Goal: Find contact information: Find contact information

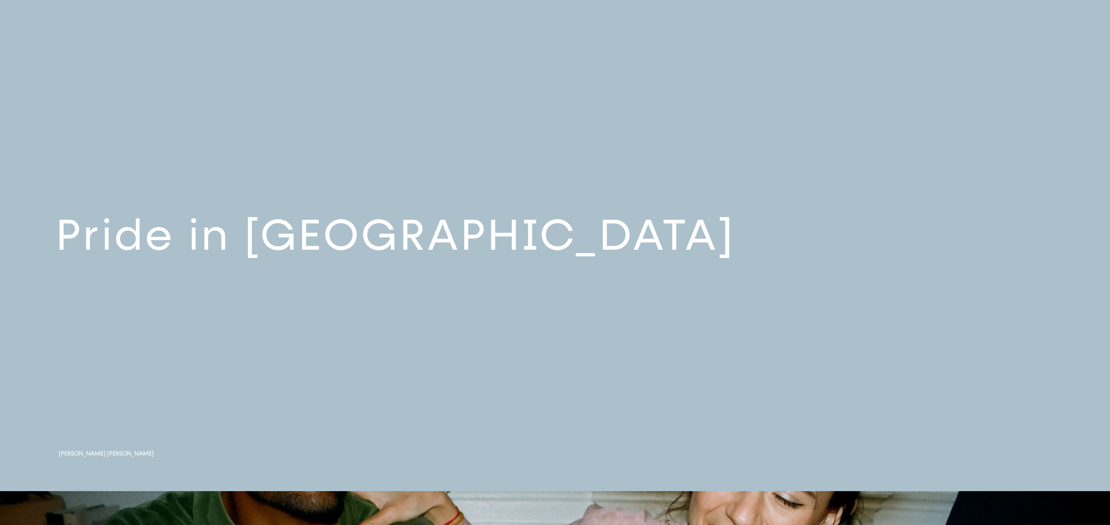
scroll to position [507, 0]
click at [768, 272] on link at bounding box center [555, 241] width 1110 height 499
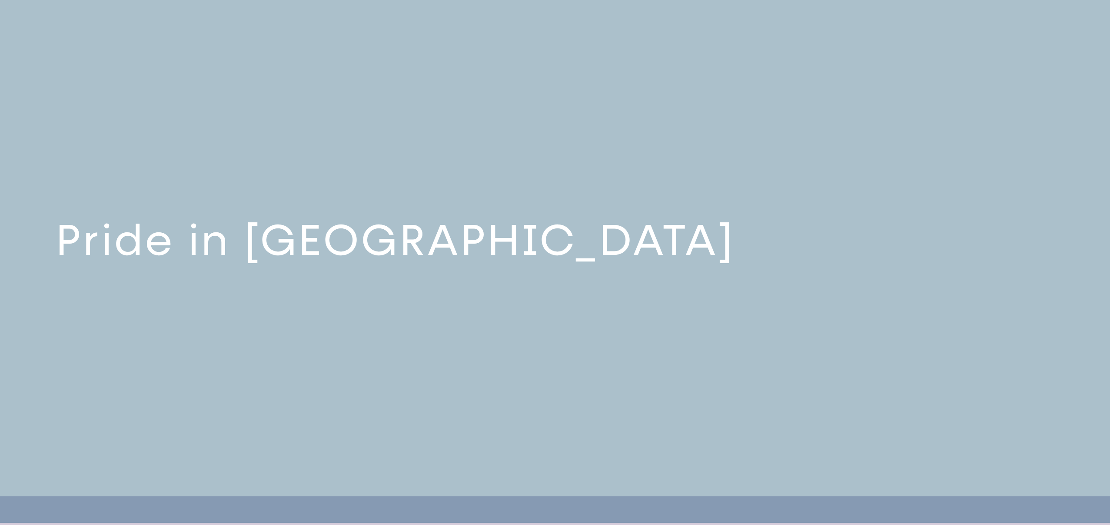
scroll to position [499, 0]
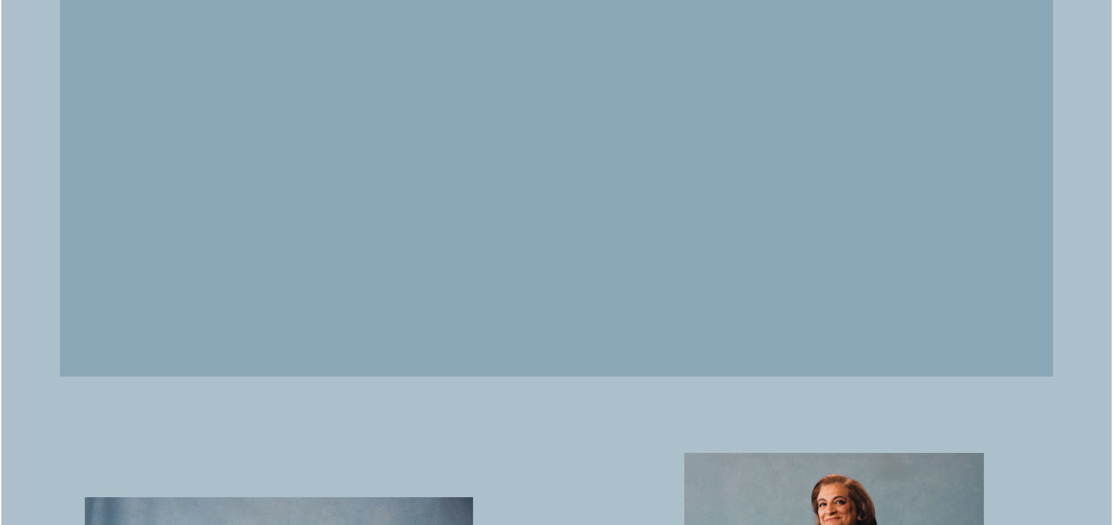
scroll to position [1954, 0]
click at [679, 376] on video at bounding box center [555, 128] width 993 height 496
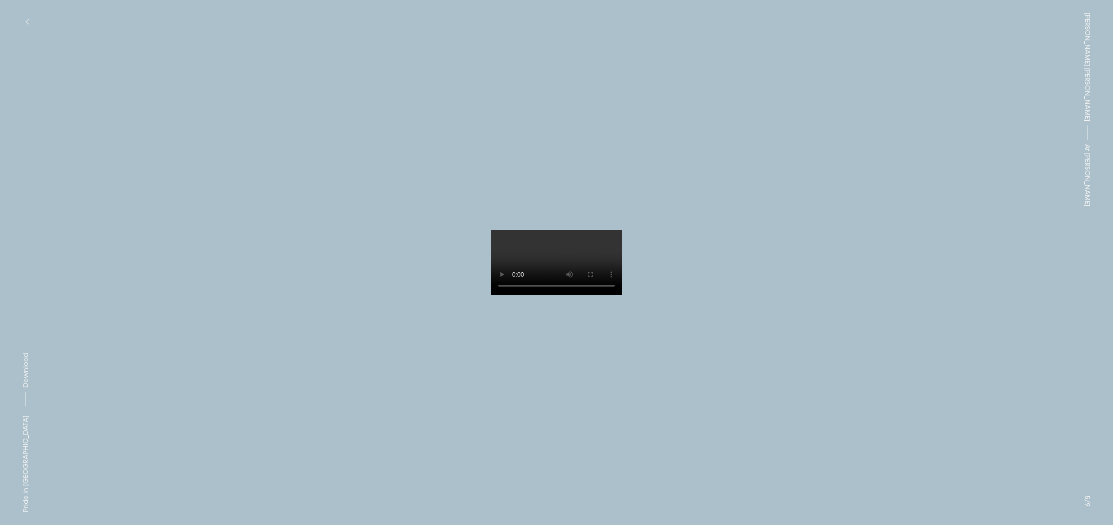
click at [622, 296] on video at bounding box center [556, 262] width 130 height 65
click at [23, 15] on button "button" at bounding box center [26, 21] width 19 height 19
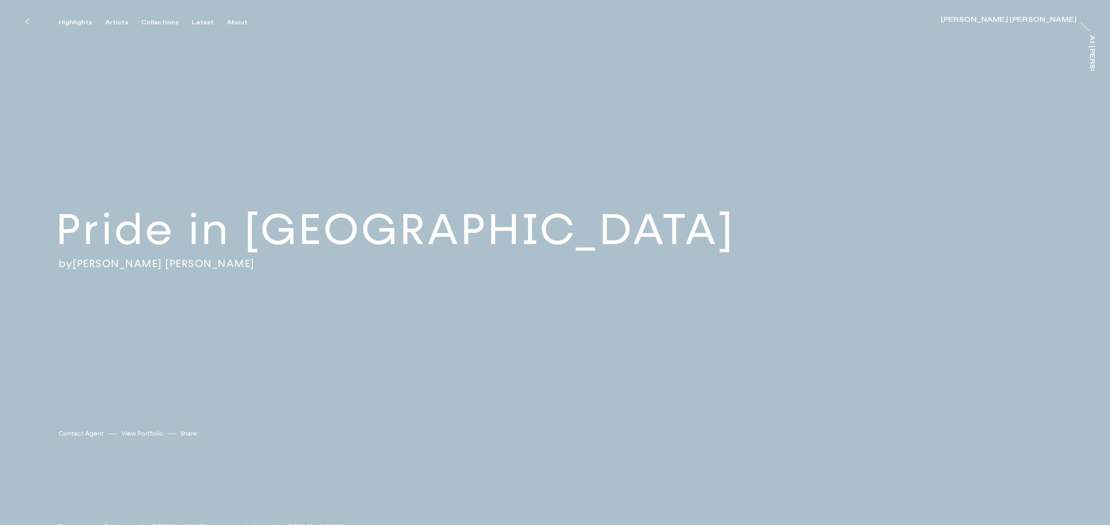
click at [24, 22] on button at bounding box center [26, 21] width 19 height 19
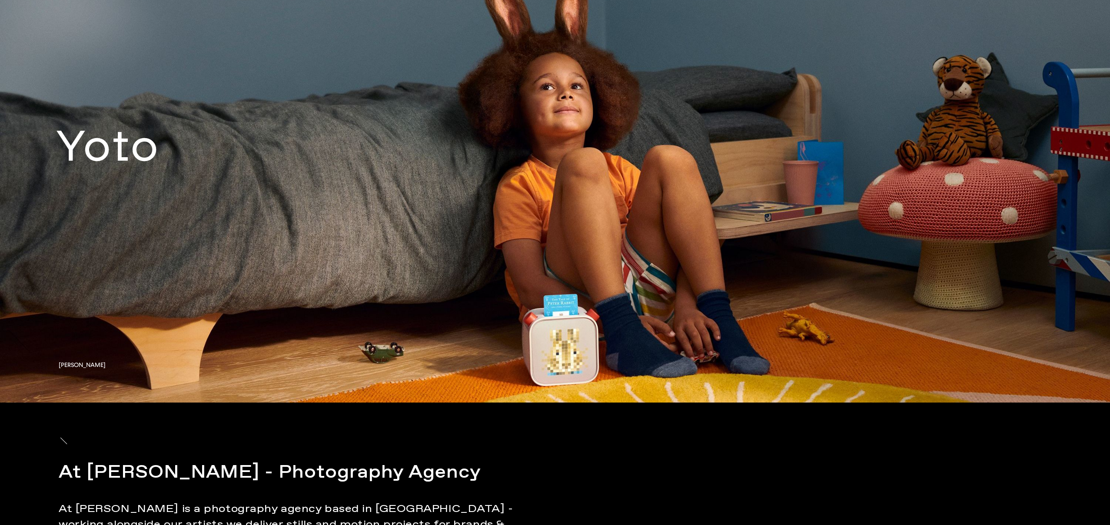
scroll to position [7709, 0]
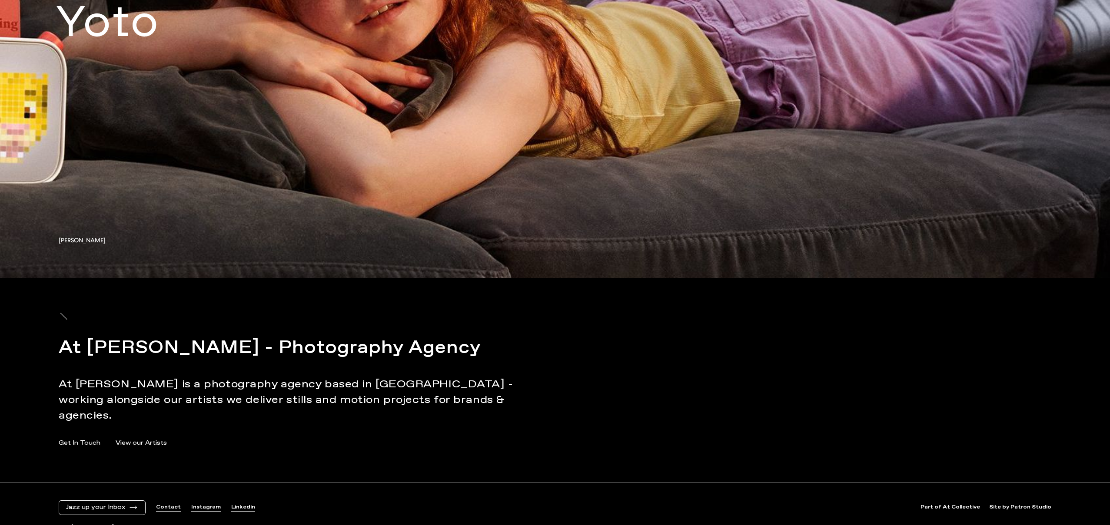
click at [141, 439] on link "View our Artists" at bounding box center [141, 443] width 51 height 9
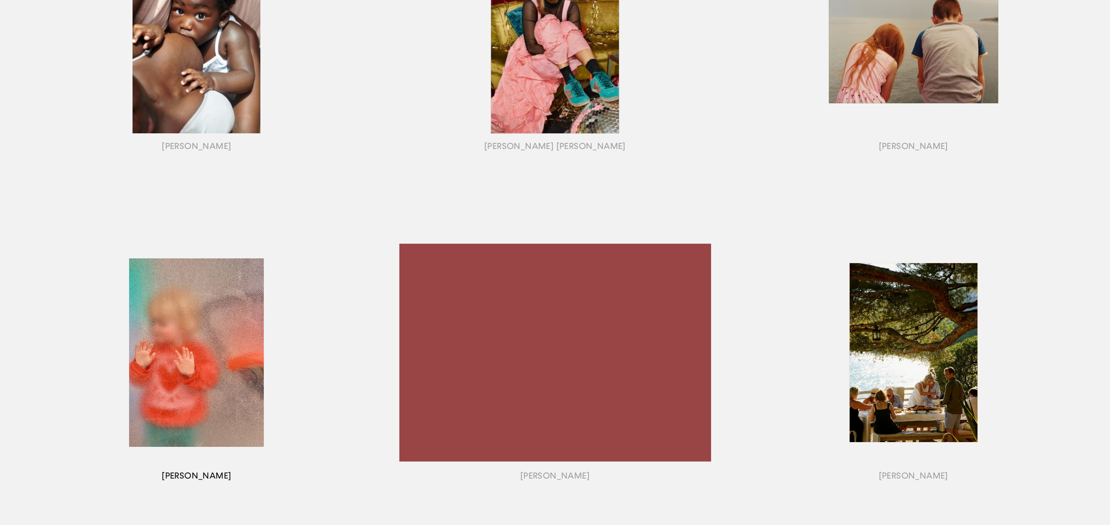
scroll to position [546, 0]
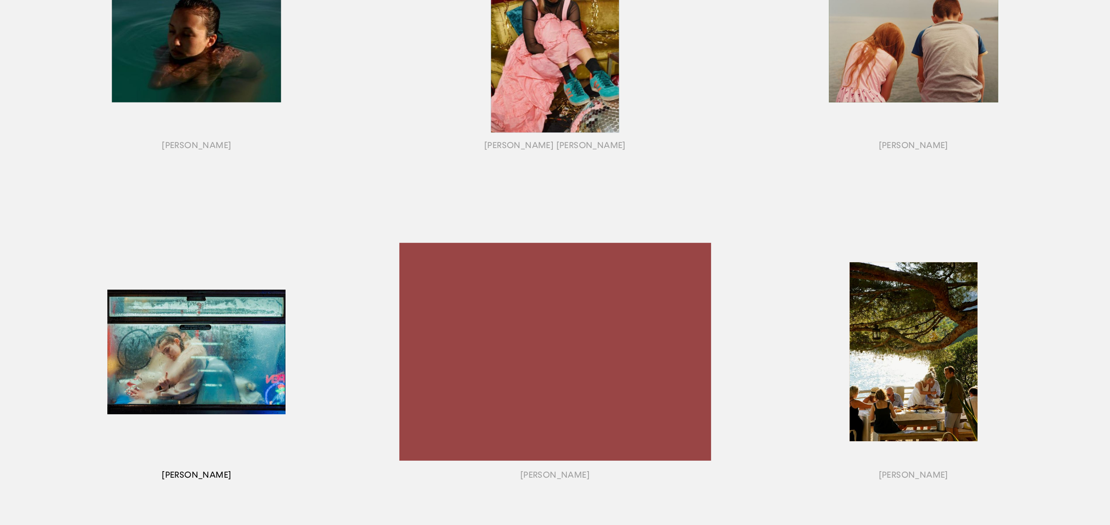
click at [181, 353] on div "button" at bounding box center [196, 363] width 359 height 312
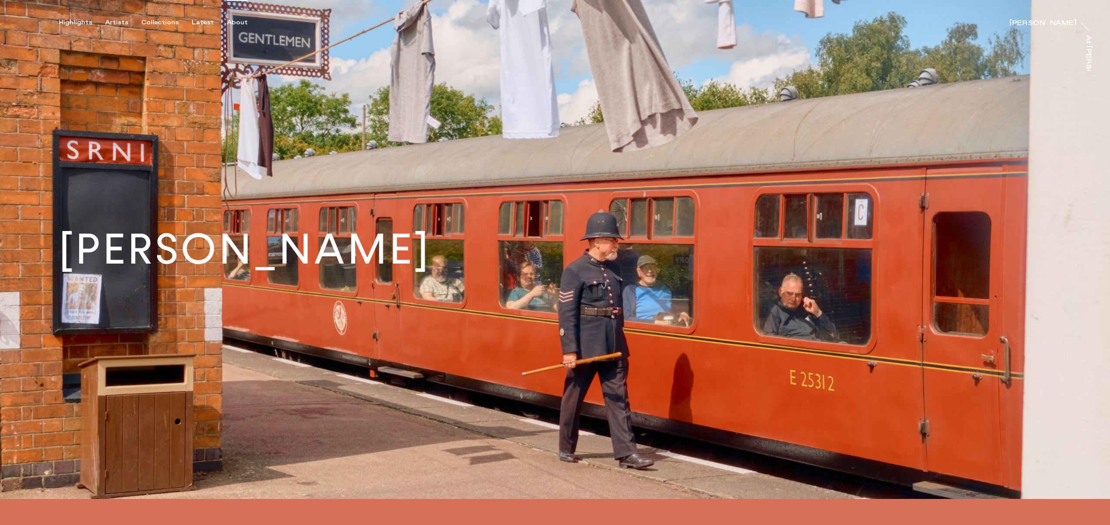
click at [234, 23] on div "About" at bounding box center [237, 23] width 21 height 8
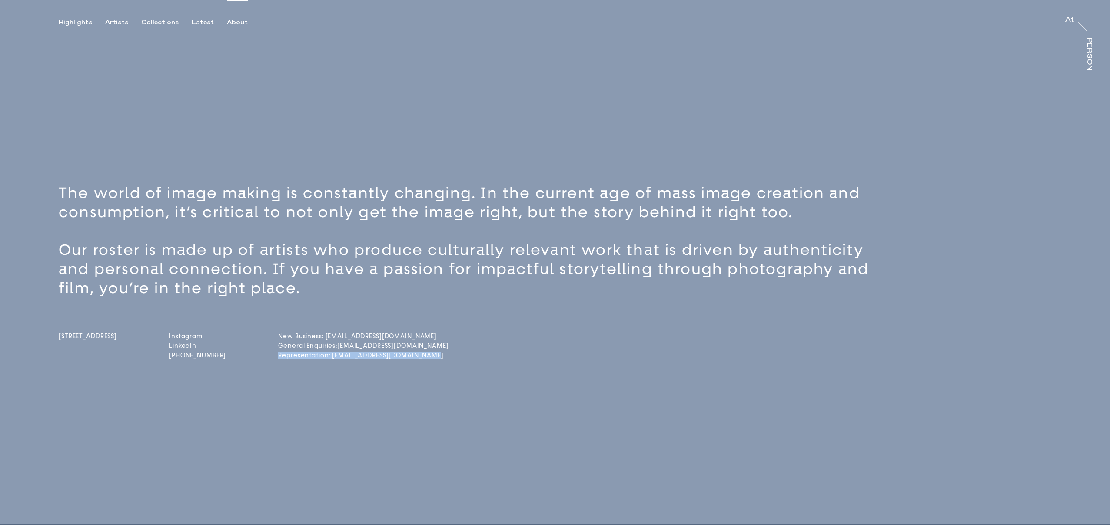
click at [347, 356] on link "Representation: representation@attrayler.co" at bounding box center [312, 355] width 69 height 7
click at [360, 412] on div "The world of image making is constantly changing. In the current age of mass im…" at bounding box center [555, 299] width 1110 height 450
click at [238, 23] on div "About" at bounding box center [237, 23] width 21 height 8
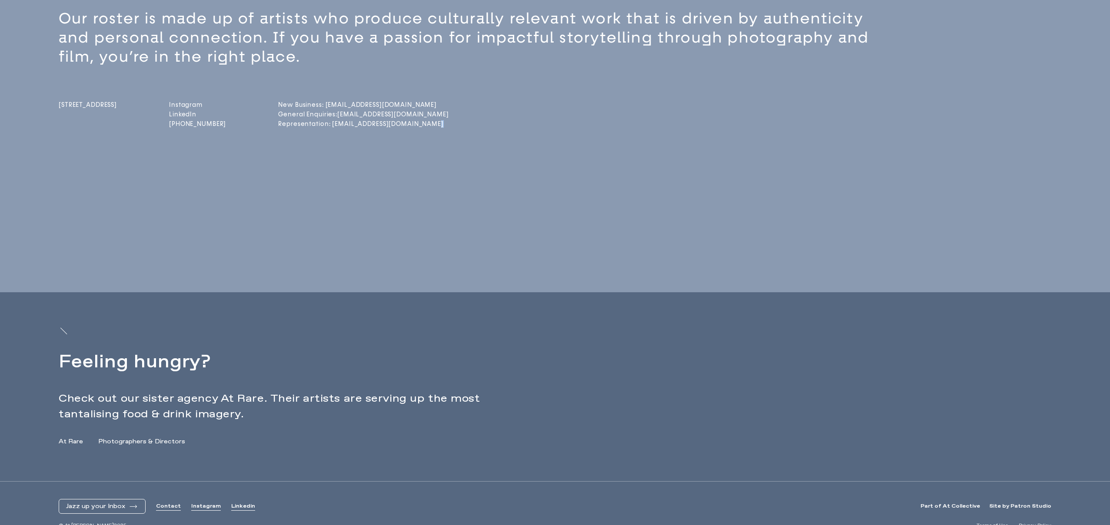
scroll to position [231, 0]
click at [346, 126] on link "Representation: representation@attrayler.co" at bounding box center [312, 124] width 69 height 7
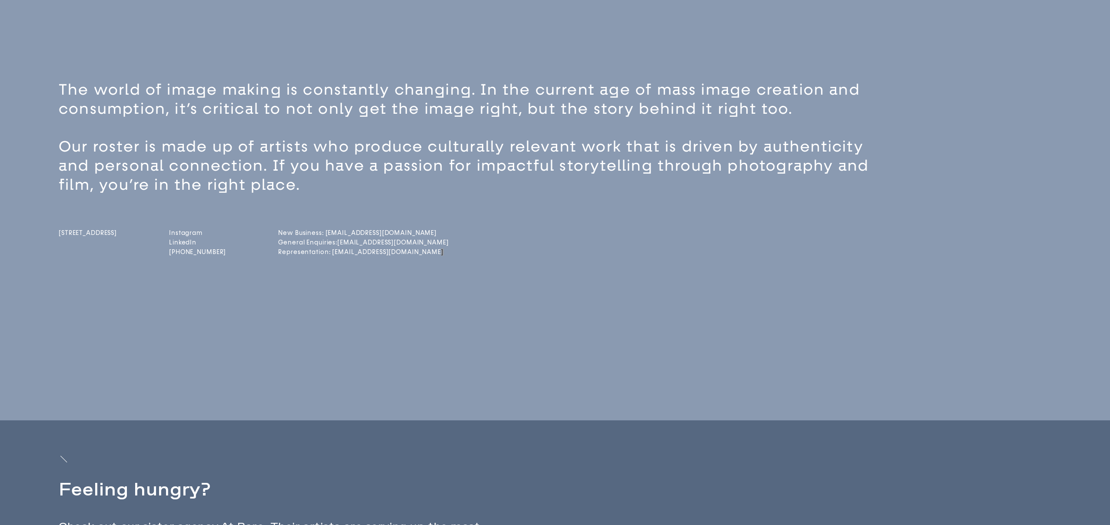
scroll to position [0, 0]
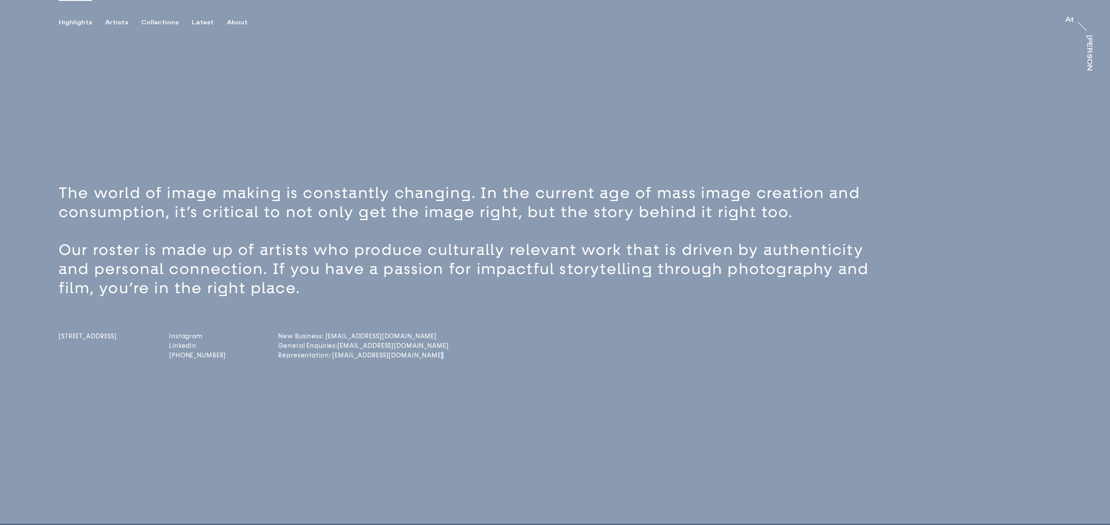
click at [86, 22] on div "Highlights" at bounding box center [75, 23] width 33 height 8
